Goal: Find specific page/section: Find specific page/section

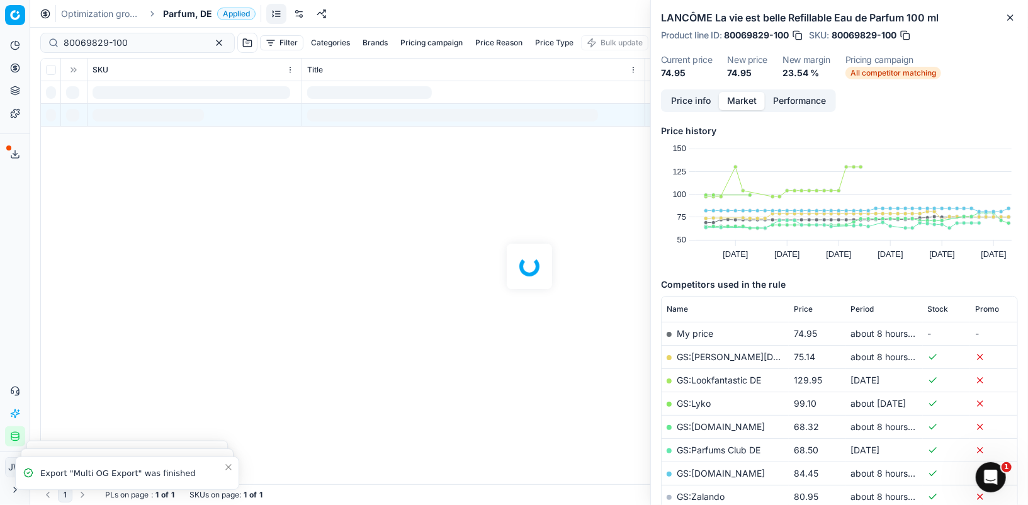
scroll to position [92, 0]
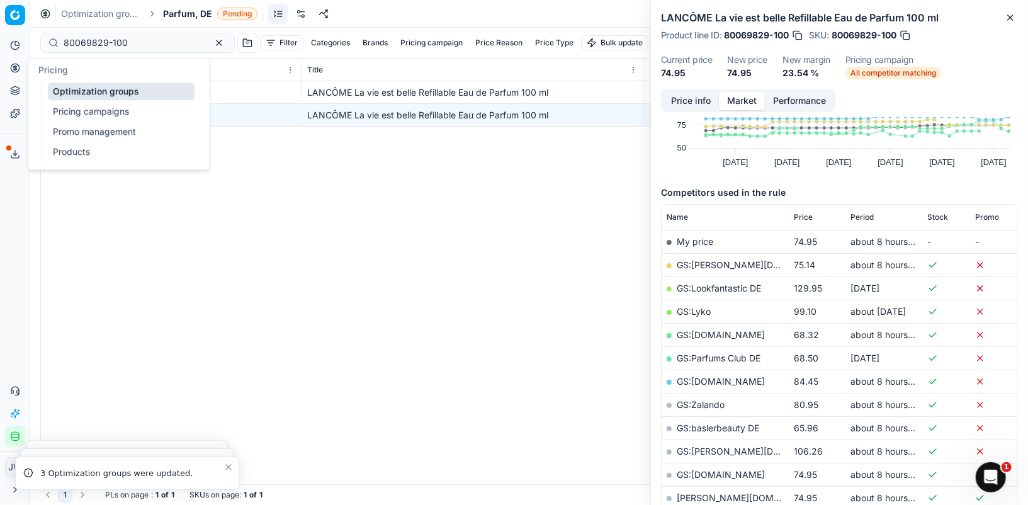
click at [11, 75] on button "Pricing" at bounding box center [15, 68] width 20 height 20
click at [58, 88] on link "Optimization groups" at bounding box center [121, 91] width 147 height 18
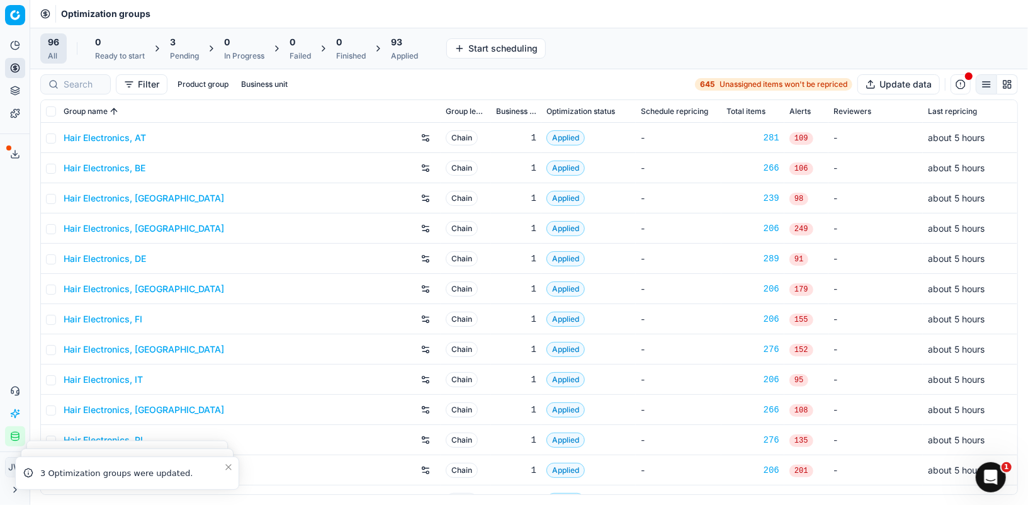
click at [108, 83] on div at bounding box center [75, 84] width 71 height 20
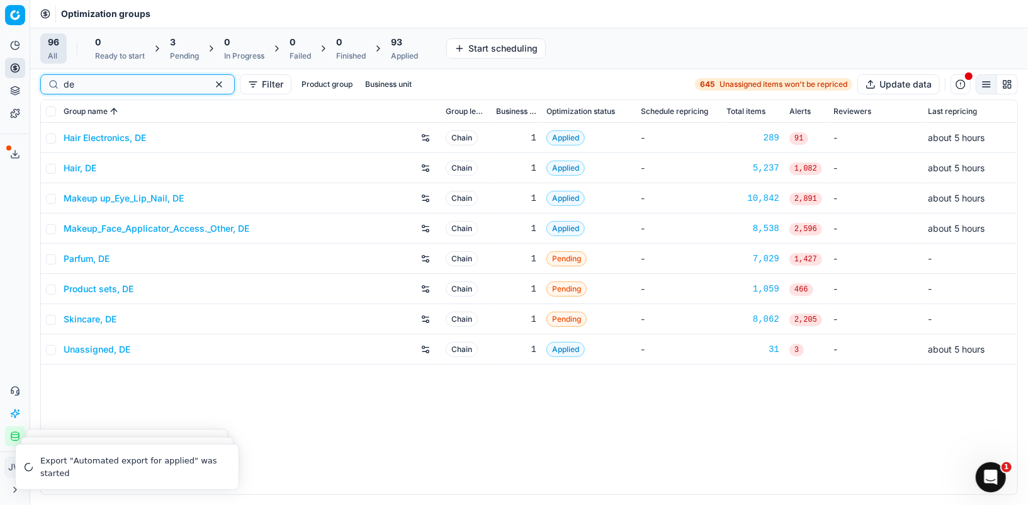
type input "de"
click at [98, 263] on link "Parfum, DE" at bounding box center [87, 258] width 46 height 13
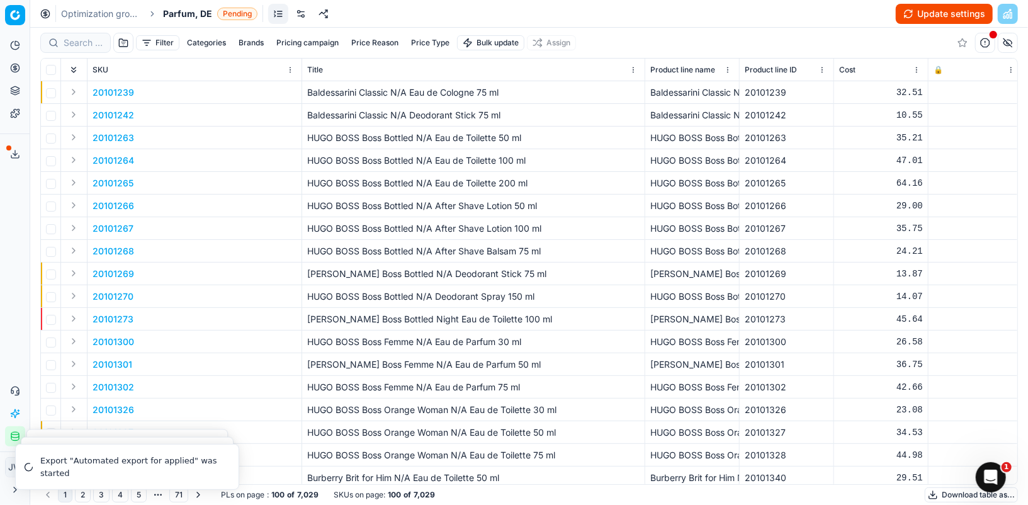
click at [300, 17] on link at bounding box center [301, 14] width 20 height 20
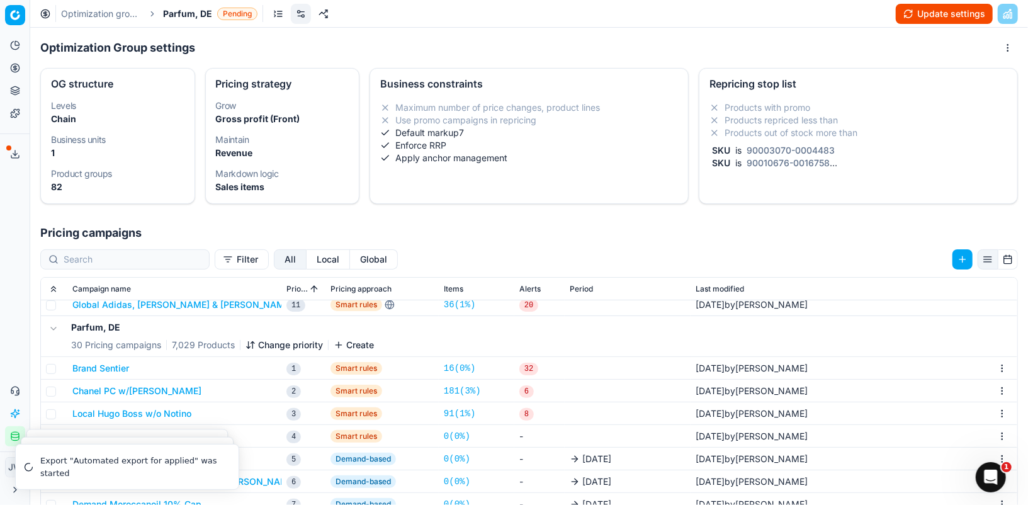
scroll to position [277, 0]
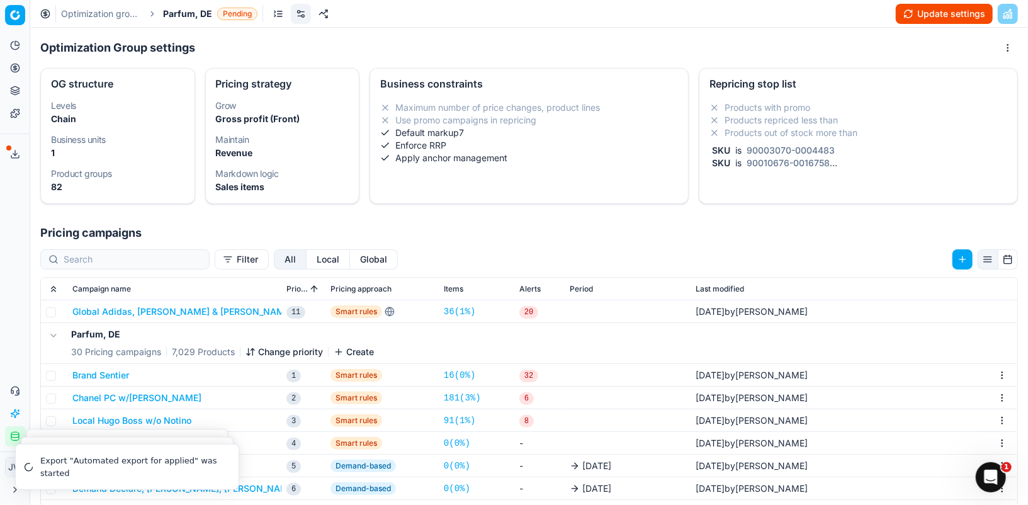
click at [350, 261] on button "Global" at bounding box center [374, 259] width 48 height 20
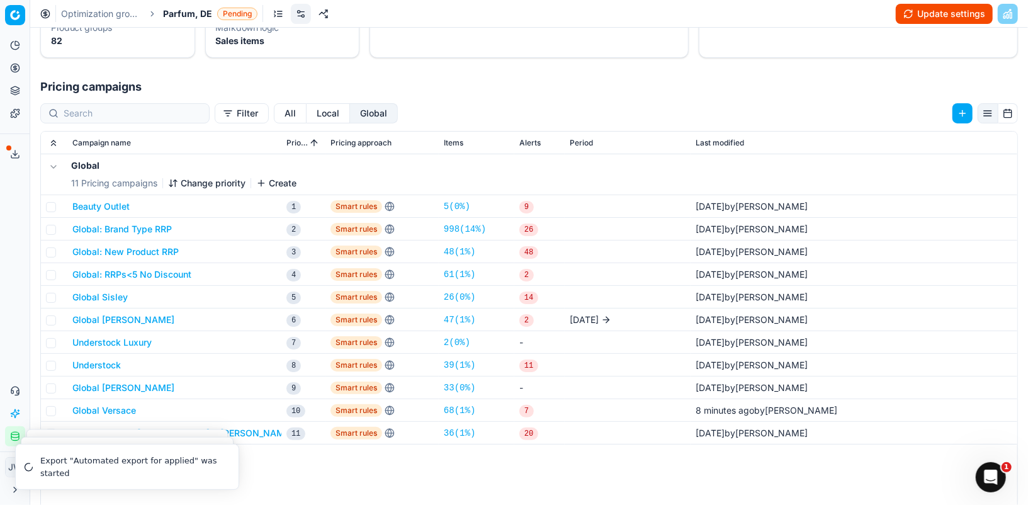
scroll to position [132, 0]
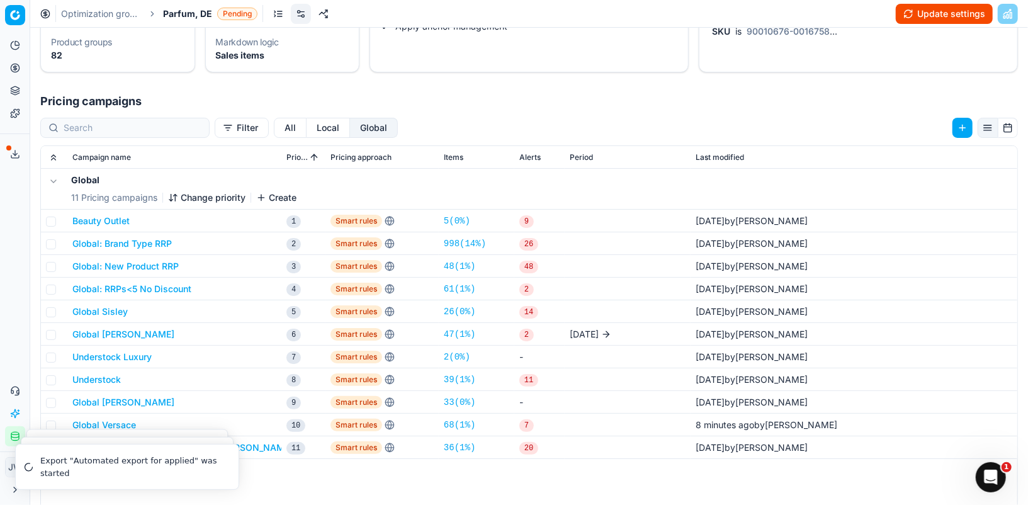
click at [307, 124] on button "Local" at bounding box center [328, 128] width 43 height 20
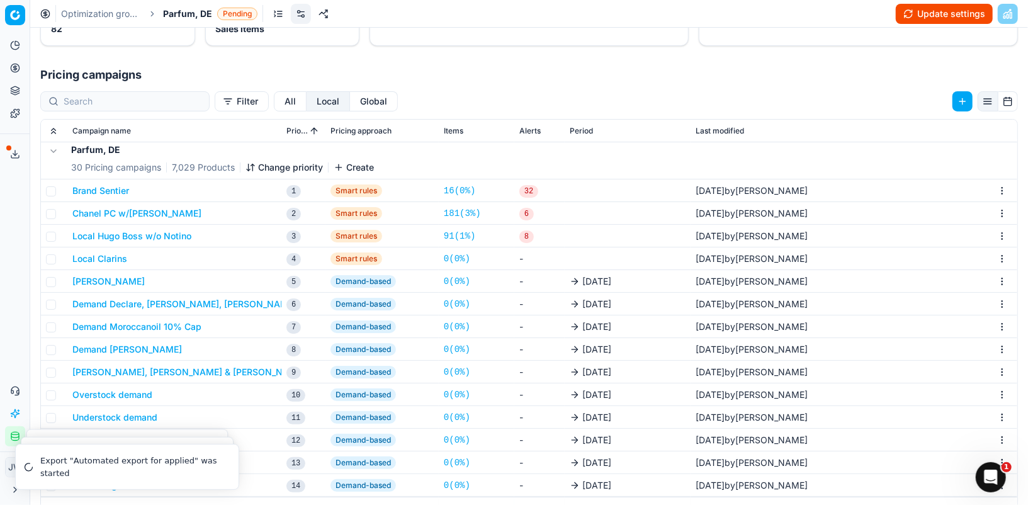
scroll to position [0, 0]
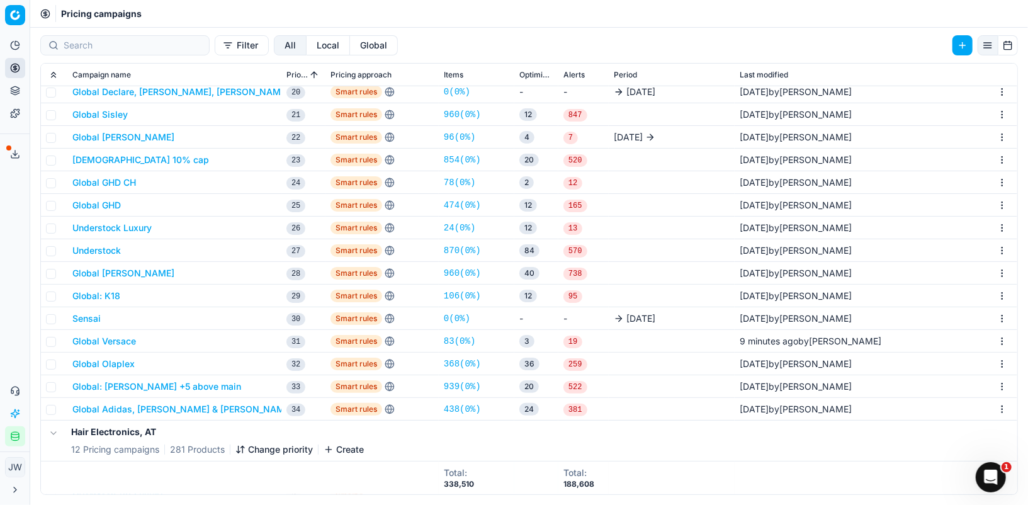
scroll to position [489, 0]
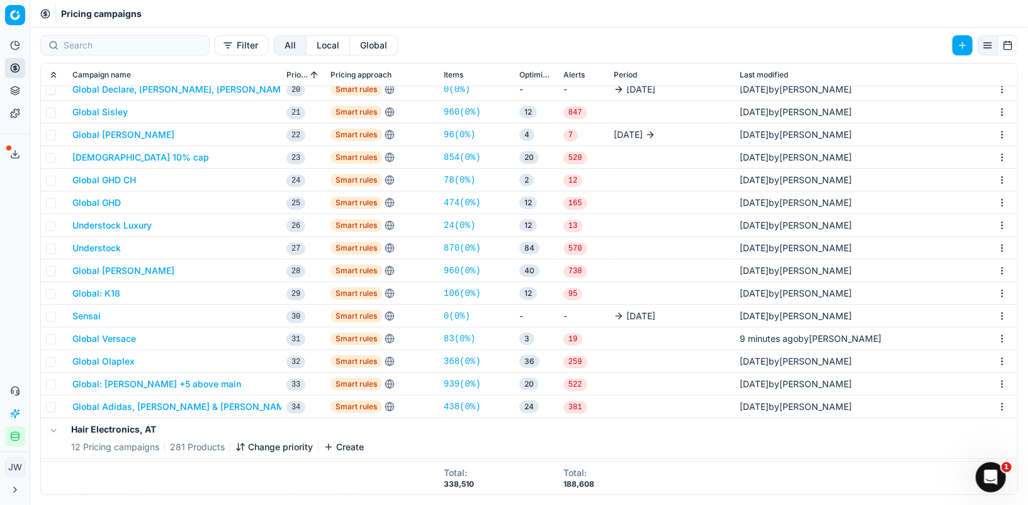
click at [118, 337] on button "Global Versace" at bounding box center [104, 338] width 64 height 13
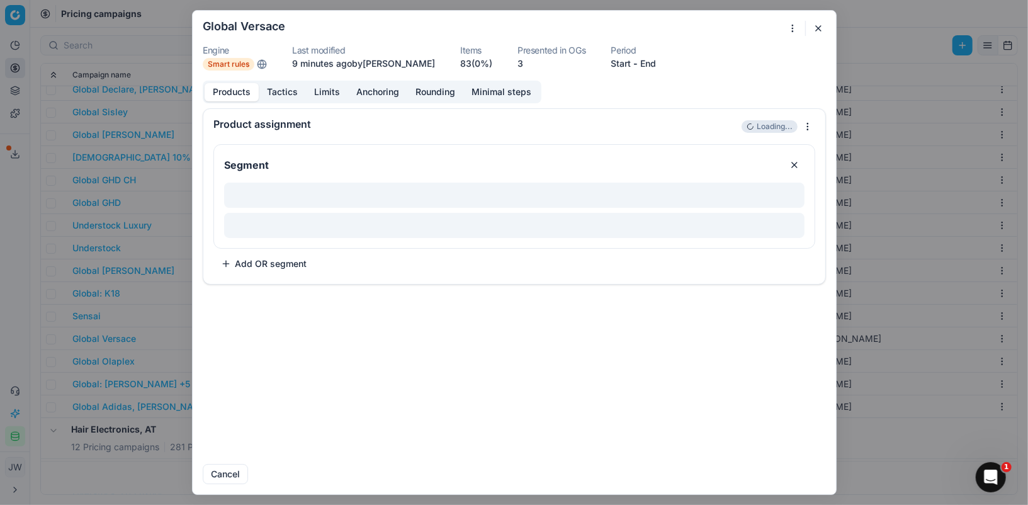
click at [818, 24] on button "button" at bounding box center [818, 28] width 15 height 15
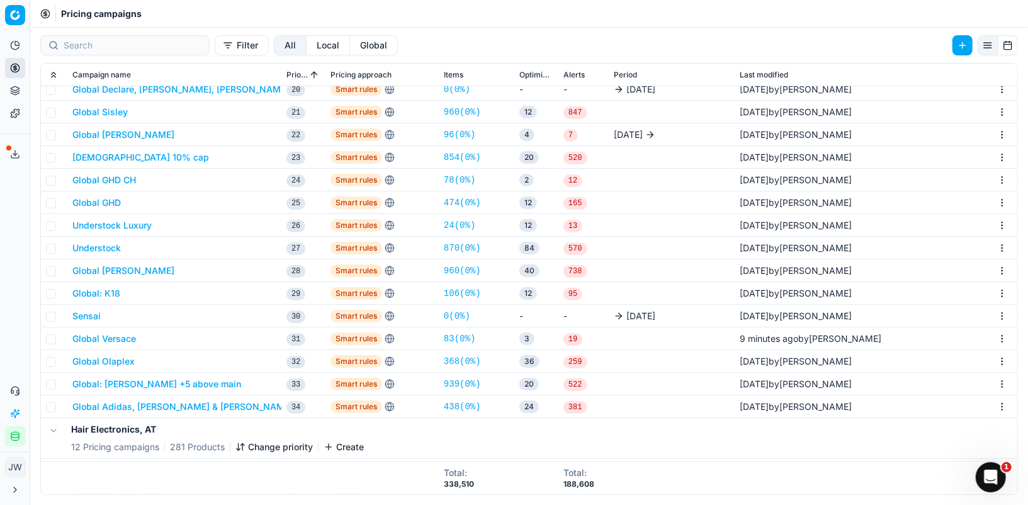
click at [109, 335] on button "Global Versace" at bounding box center [104, 338] width 64 height 13
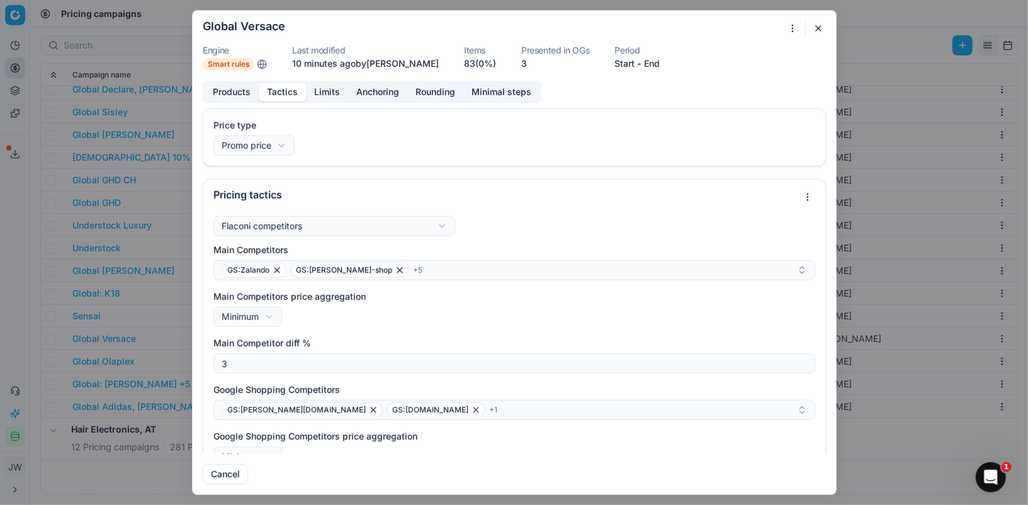
click at [278, 84] on button "Tactics" at bounding box center [282, 92] width 47 height 18
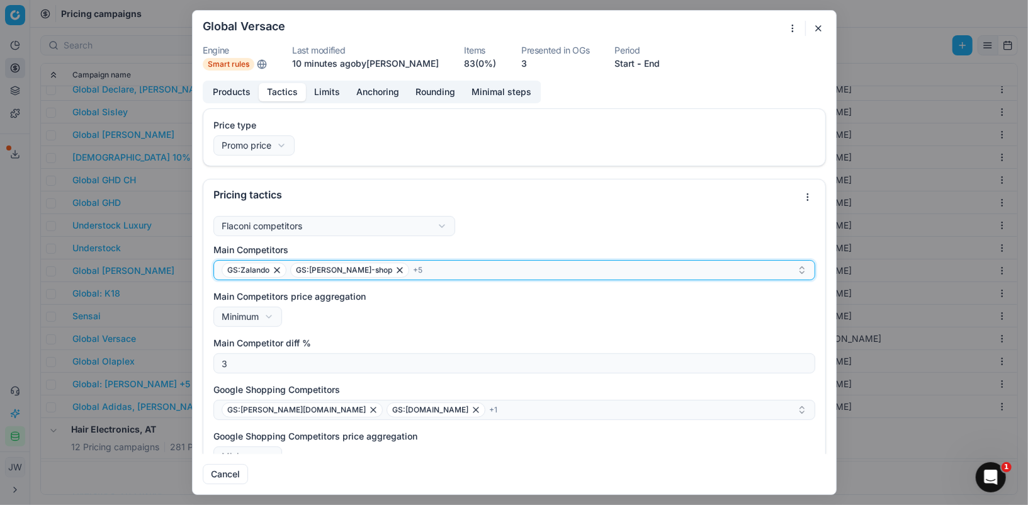
click at [409, 268] on div "GS:Zalando GS:[PERSON_NAME]-shop + 5" at bounding box center [509, 270] width 575 height 15
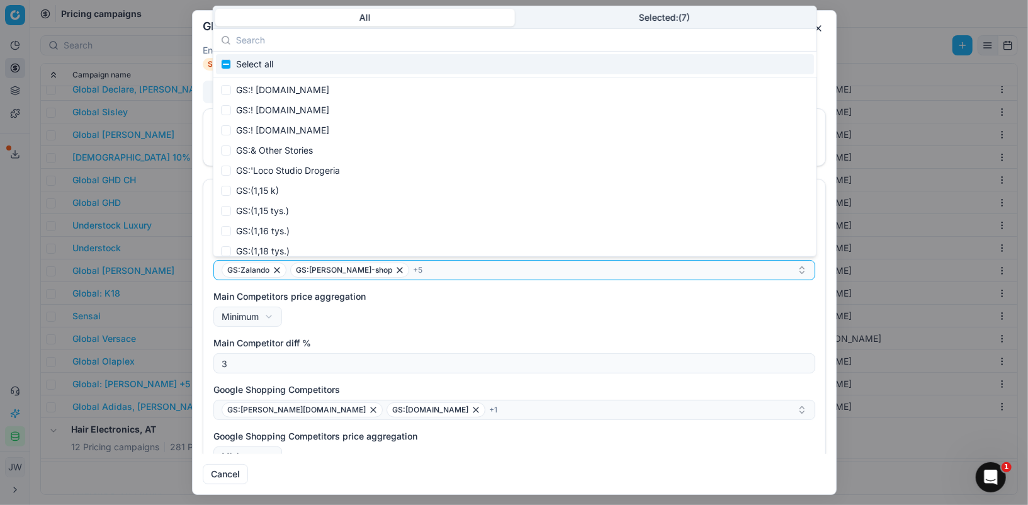
click at [613, 20] on body "Pricing platform Analytics Pricing Product portfolio Templates Export service 1…" at bounding box center [514, 252] width 1028 height 505
